Goal: Find specific page/section

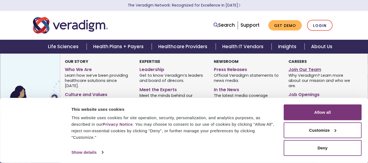
click at [307, 69] on link "Join Our Team" at bounding box center [322, 69] width 66 height 8
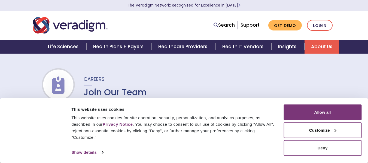
click at [308, 153] on button "Deny" at bounding box center [323, 148] width 78 height 16
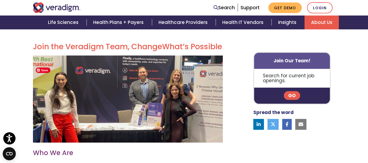
scroll to position [146, 0]
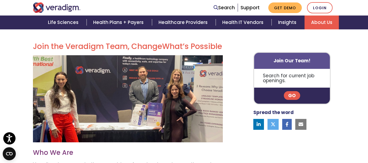
click at [291, 96] on link "Go" at bounding box center [292, 96] width 16 height 9
